Goal: Task Accomplishment & Management: Complete application form

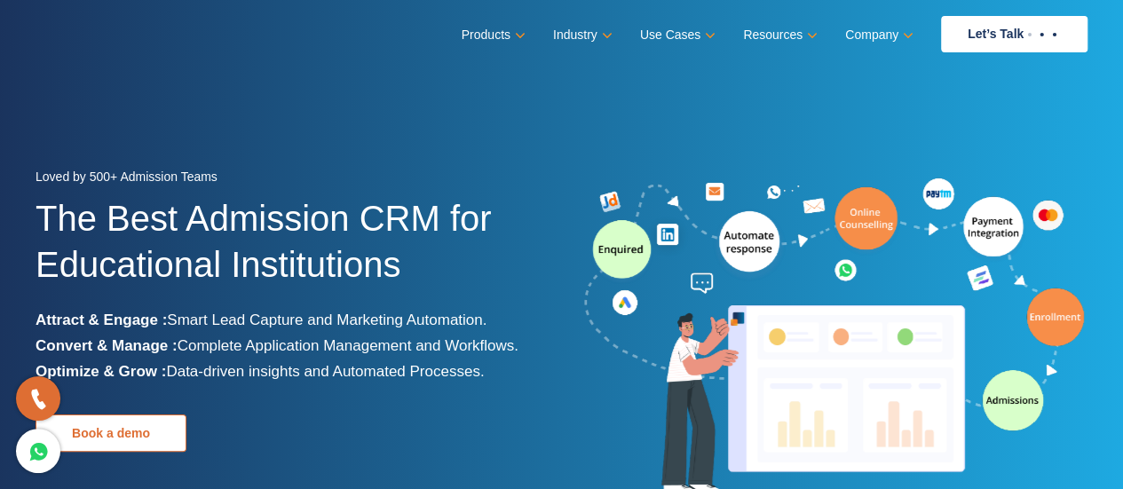
click at [142, 438] on link "Book a demo" at bounding box center [111, 433] width 151 height 37
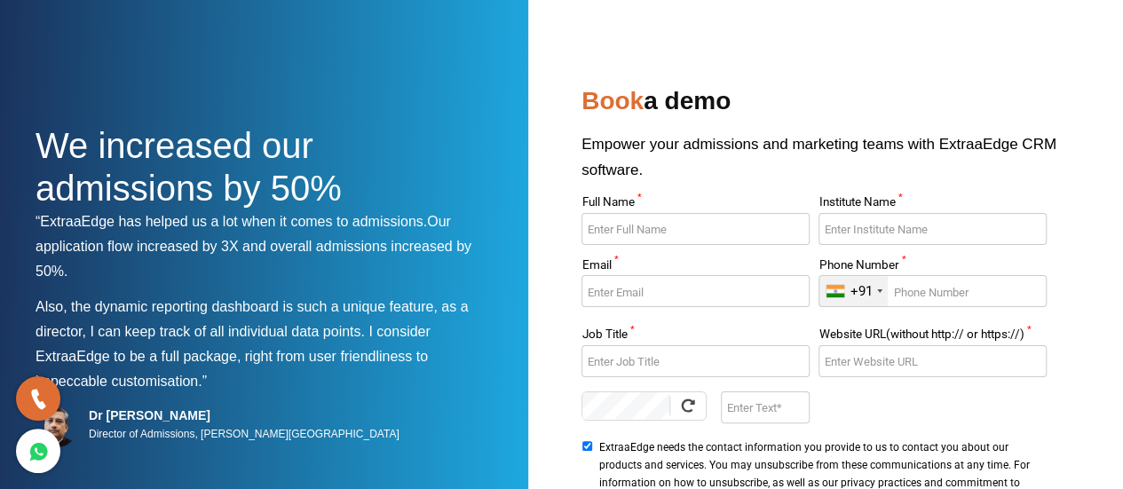
click at [631, 237] on input "Full Name *" at bounding box center [695, 229] width 227 height 32
click at [604, 230] on input "Dr. Rashmi" at bounding box center [695, 229] width 227 height 32
click at [599, 229] on input "Dr.rashm" at bounding box center [695, 229] width 227 height 32
type input "Dr [PERSON_NAME]"
click at [895, 228] on input "Institute Name *" at bounding box center [932, 229] width 227 height 32
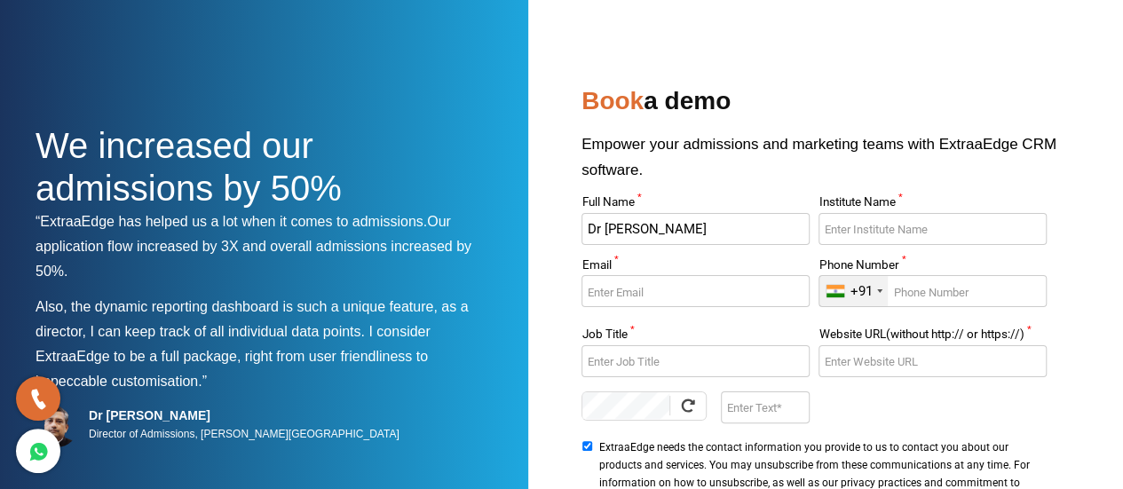
click at [837, 237] on input "Institute Name *" at bounding box center [932, 229] width 227 height 32
